Goal: Task Accomplishment & Management: Use online tool/utility

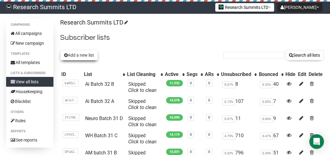
click at [88, 54] on button "Add a new list" at bounding box center [79, 55] width 38 height 10
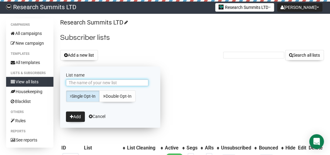
click at [91, 82] on input "List name" at bounding box center [107, 82] width 82 height 7
type input "Neuro Batch 32 C"
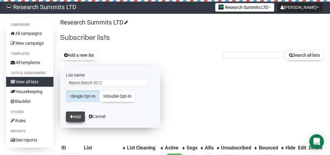
click at [69, 117] on button "Add" at bounding box center [75, 116] width 19 height 10
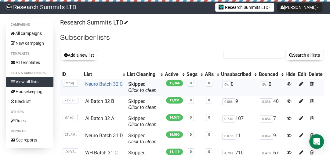
click at [109, 81] on link "Neuro Batch 32 C" at bounding box center [104, 84] width 38 height 6
click at [38, 7] on link "Research Summits LTD" at bounding box center [41, 8] width 82 height 12
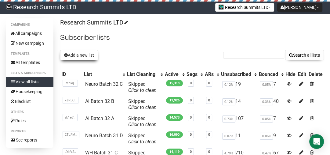
click at [75, 58] on button "Add a new list" at bounding box center [79, 55] width 38 height 10
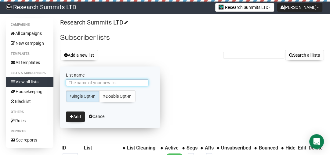
click at [126, 84] on input "List name" at bounding box center [107, 82] width 82 height 7
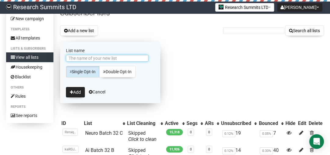
click at [87, 59] on input "List name" at bounding box center [107, 58] width 82 height 7
type input "Neuro Batch 32 D"
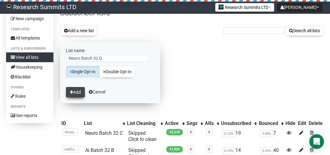
click at [78, 90] on button "Add" at bounding box center [75, 92] width 19 height 10
